Goal: Information Seeking & Learning: Learn about a topic

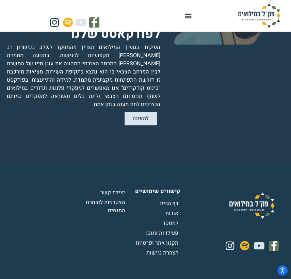
scroll to position [1543, 0]
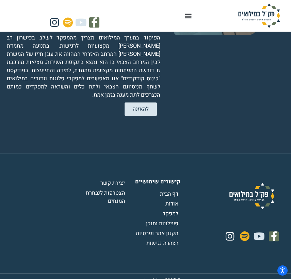
click at [170, 210] on span "למפקד" at bounding box center [171, 214] width 17 height 8
click at [169, 210] on span "למפקד" at bounding box center [171, 214] width 17 height 8
click at [163, 210] on span "למפקד" at bounding box center [171, 214] width 17 height 8
click at [166, 210] on span "למפקד" at bounding box center [171, 214] width 17 height 8
click at [173, 210] on span "למפקד" at bounding box center [171, 214] width 17 height 8
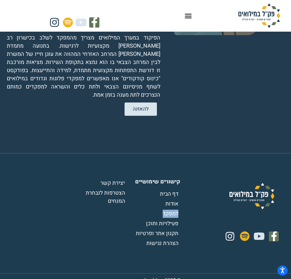
click at [173, 210] on span "למפקד" at bounding box center [171, 214] width 17 height 8
click at [166, 210] on span "למפקד" at bounding box center [171, 214] width 17 height 8
drag, startPoint x: 169, startPoint y: 207, endPoint x: 172, endPoint y: 207, distance: 3.5
click at [170, 210] on span "למפקד" at bounding box center [171, 214] width 17 height 8
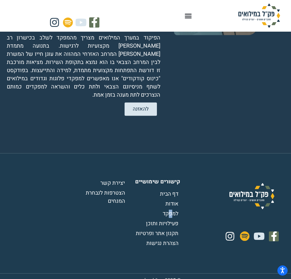
click at [173, 210] on span "למפקד" at bounding box center [171, 214] width 17 height 8
click at [174, 210] on span "למפקד" at bounding box center [171, 214] width 17 height 8
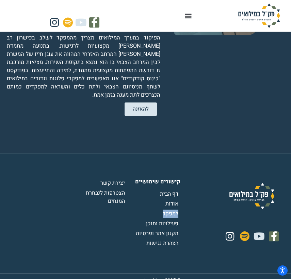
drag, startPoint x: 159, startPoint y: 206, endPoint x: 181, endPoint y: 206, distance: 21.8
click at [181, 206] on div "Facebook-f Youtube Spotify Instagram קישורים שימושיים דף הבית אודות למפקד פעילו…" at bounding box center [146, 213] width 278 height 79
click at [173, 210] on span "למפקד" at bounding box center [171, 214] width 17 height 8
drag, startPoint x: 150, startPoint y: 204, endPoint x: 180, endPoint y: 205, distance: 29.6
click at [180, 210] on li "למפקד" at bounding box center [156, 214] width 48 height 9
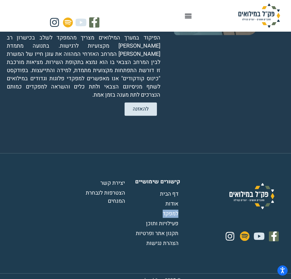
click at [173, 210] on span "למפקד" at bounding box center [171, 214] width 17 height 8
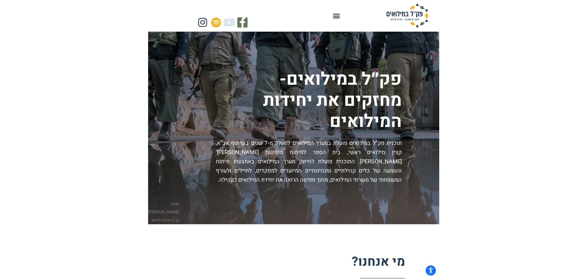
scroll to position [0, 0]
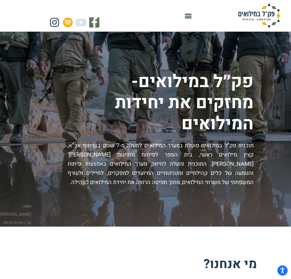
click at [187, 16] on icon "Menu Toggle" at bounding box center [188, 15] width 7 height 7
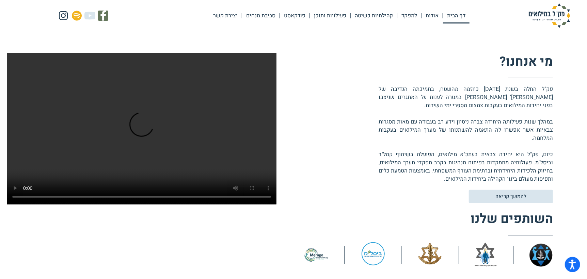
scroll to position [204, 0]
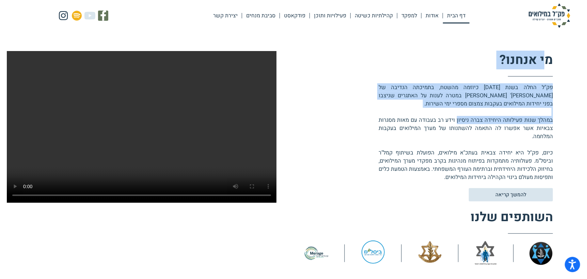
drag, startPoint x: 546, startPoint y: 61, endPoint x: 458, endPoint y: 121, distance: 106.7
click at [291, 121] on div "מי אנחנו? פק"ל החלה בשנת 2018 כיוזמה מהשטח, בתמיכתה הנדיבה של קרן מיראז' ישראל …" at bounding box center [415, 116] width 277 height 130
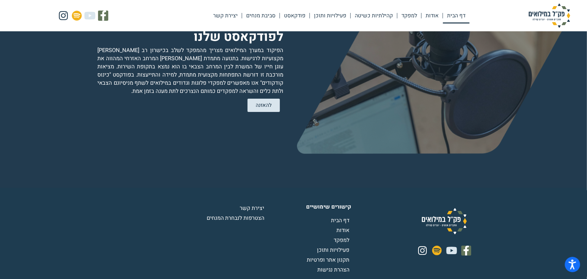
scroll to position [1351, 0]
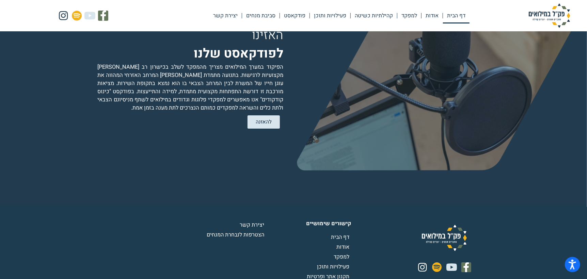
click at [291, 253] on span "למפקד" at bounding box center [342, 257] width 17 height 8
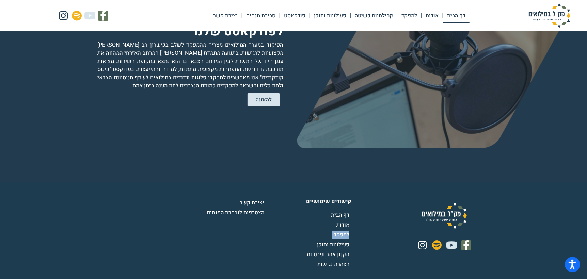
scroll to position [1385, 0]
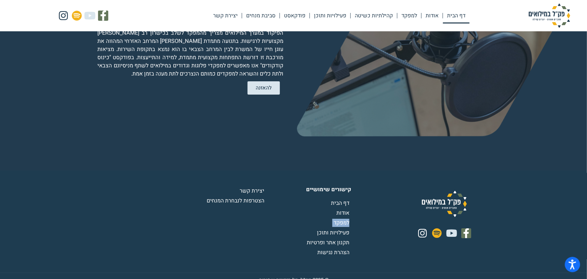
click at [291, 229] on span "פעילויות ותוכן" at bounding box center [334, 233] width 34 height 8
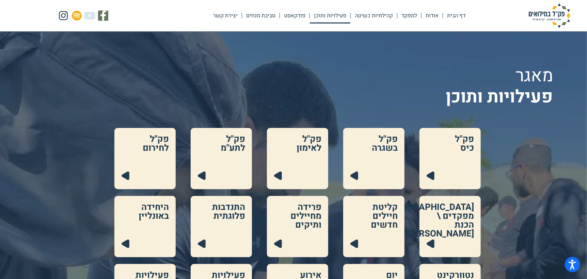
click at [229, 159] on link at bounding box center [221, 158] width 61 height 61
click at [462, 152] on link at bounding box center [450, 158] width 61 height 61
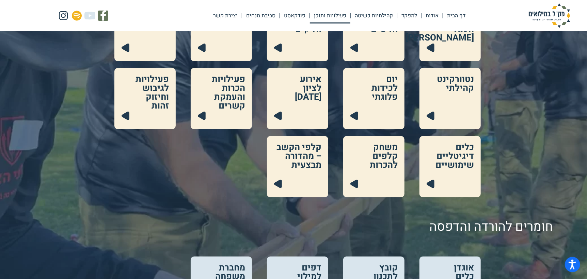
scroll to position [204, 0]
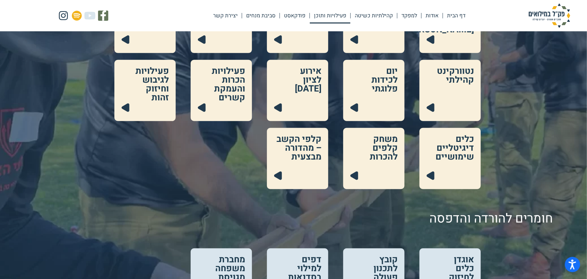
click at [304, 143] on link at bounding box center [297, 158] width 61 height 61
click at [386, 151] on link at bounding box center [373, 158] width 61 height 61
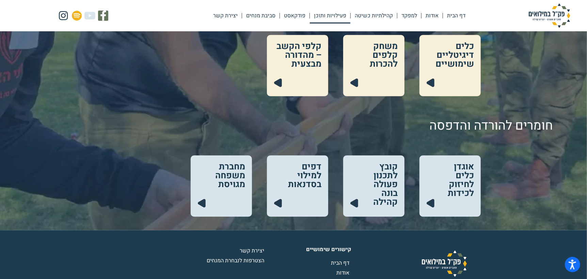
scroll to position [307, 0]
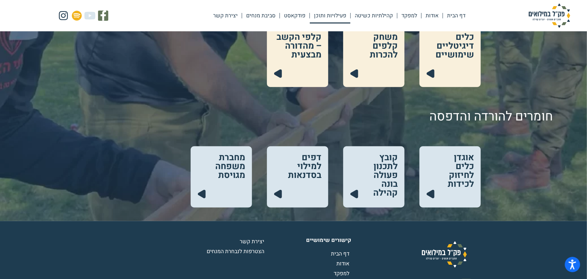
click at [221, 167] on link at bounding box center [221, 177] width 61 height 61
click at [306, 173] on link at bounding box center [297, 177] width 61 height 61
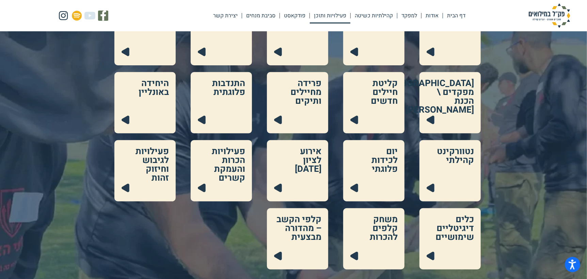
scroll to position [136, 0]
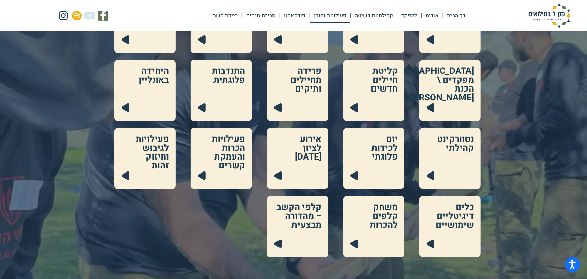
click at [398, 79] on link at bounding box center [373, 90] width 61 height 61
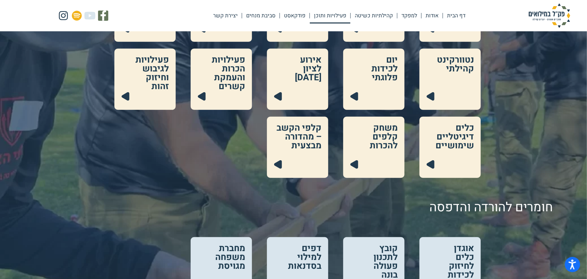
scroll to position [366, 0]
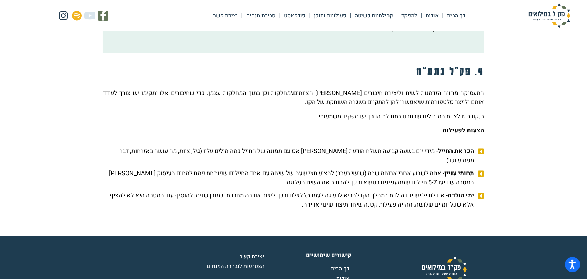
scroll to position [1069, 0]
